Goal: Transaction & Acquisition: Purchase product/service

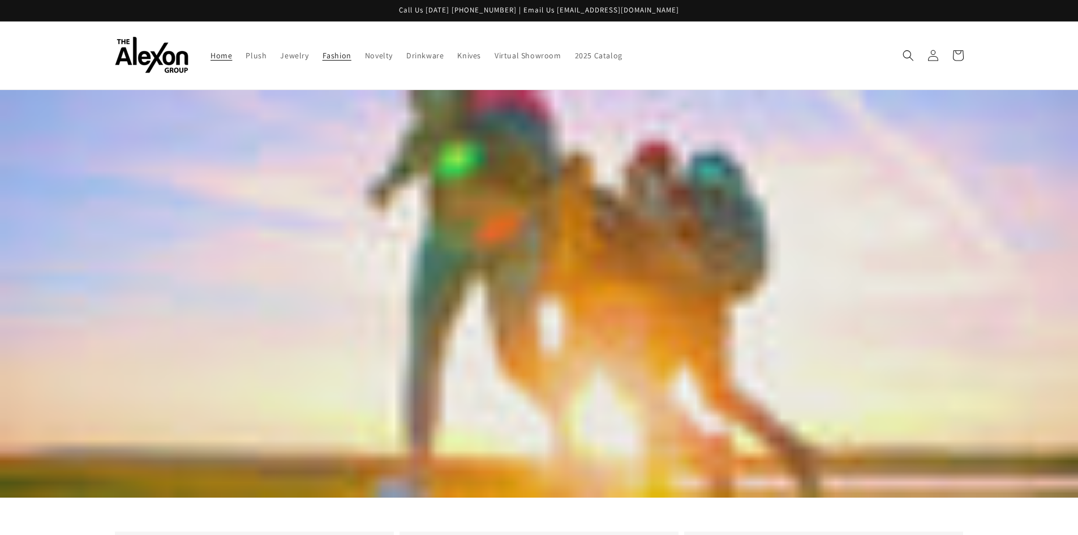
click at [333, 54] on span "Fashion" at bounding box center [336, 55] width 29 height 10
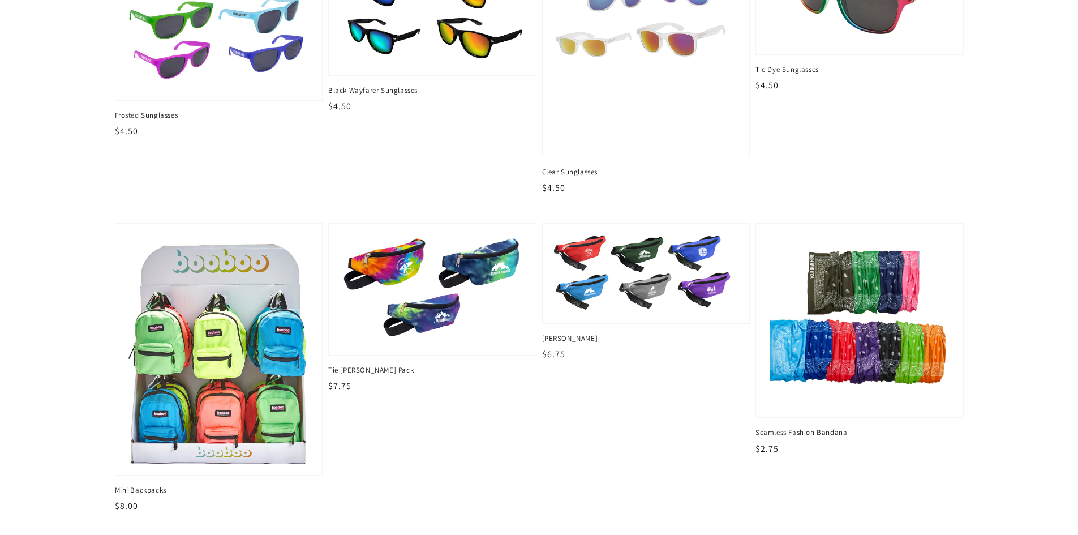
scroll to position [490, 0]
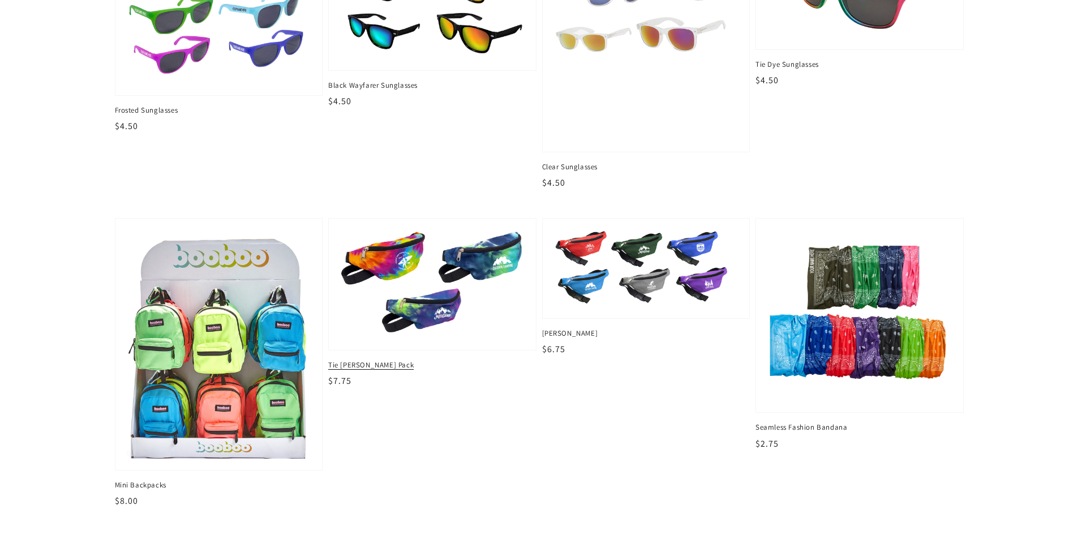
click at [358, 263] on img at bounding box center [431, 284] width 189 height 112
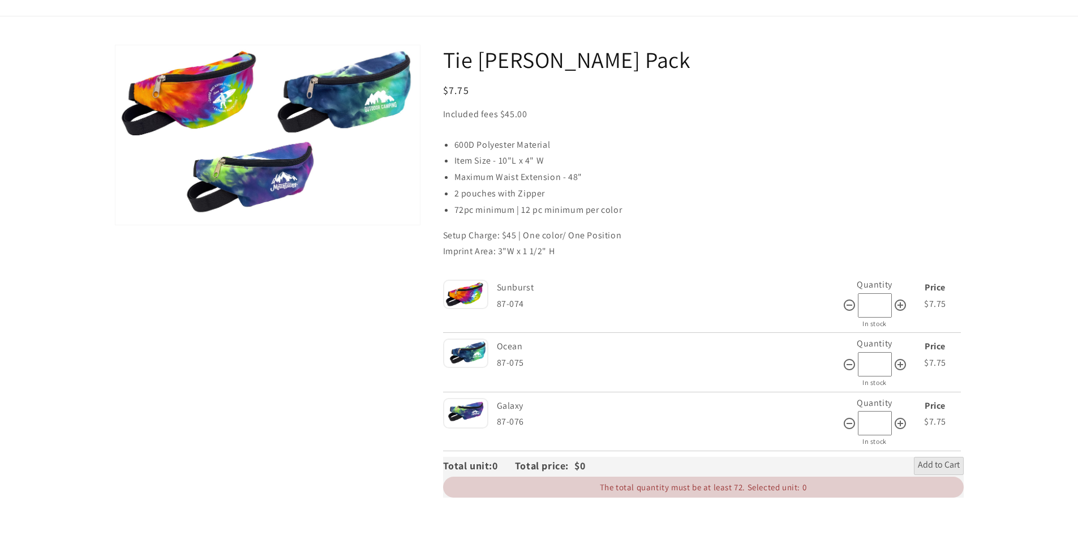
scroll to position [75, 0]
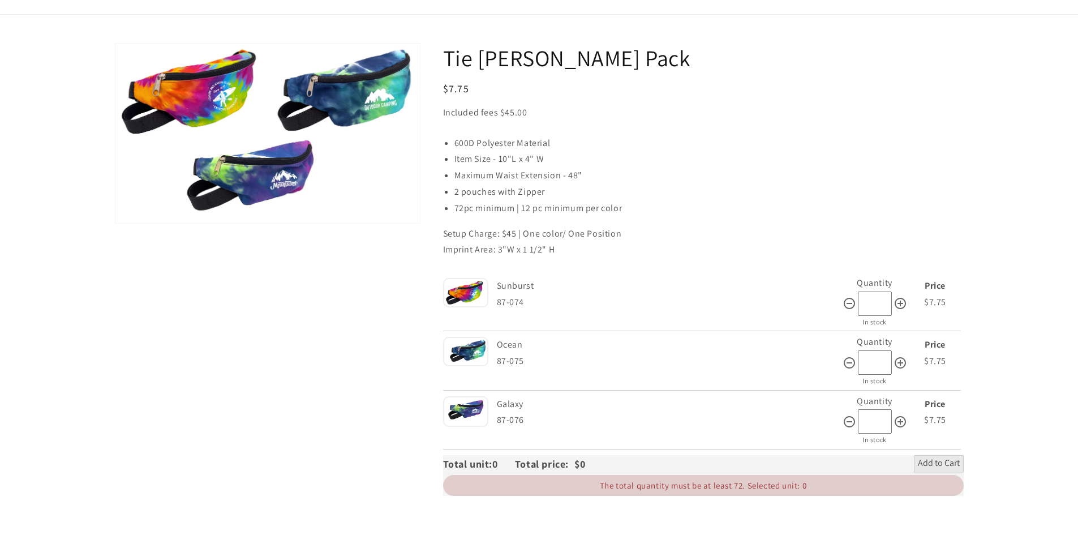
click at [473, 287] on img at bounding box center [465, 292] width 45 height 29
